Goal: Information Seeking & Learning: Learn about a topic

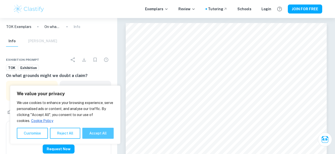
click at [101, 137] on button "Accept All" at bounding box center [97, 133] width 31 height 11
checkbox input "true"
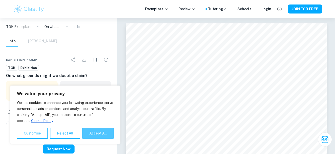
checkbox input "true"
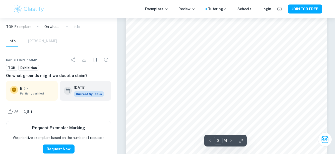
scroll to position [664, 0]
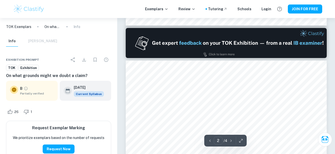
type input "1"
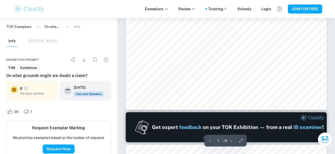
scroll to position [0, 0]
